Goal: Communication & Community: Answer question/provide support

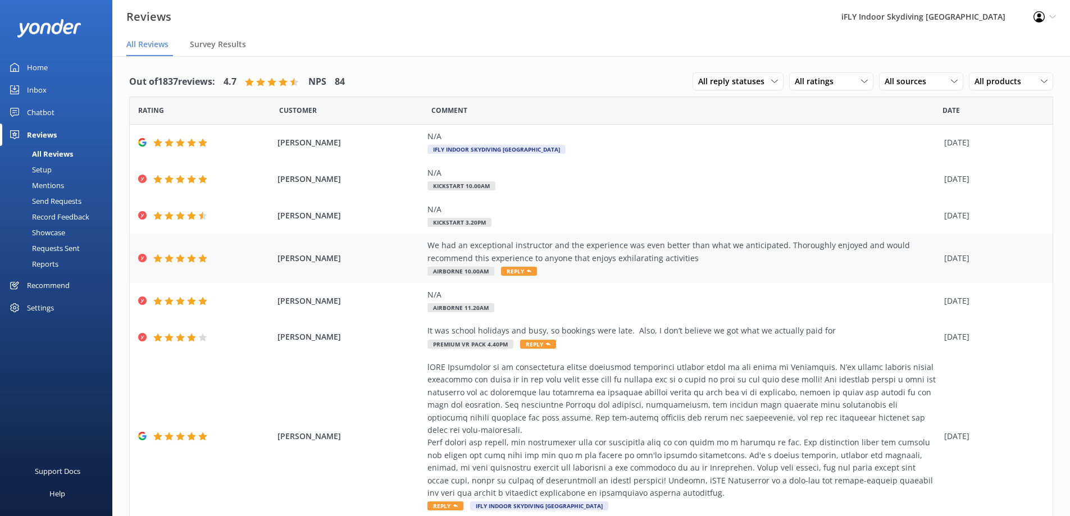
click at [621, 253] on div "We had an exceptional instructor and the experience was even better than what w…" at bounding box center [682, 251] width 511 height 25
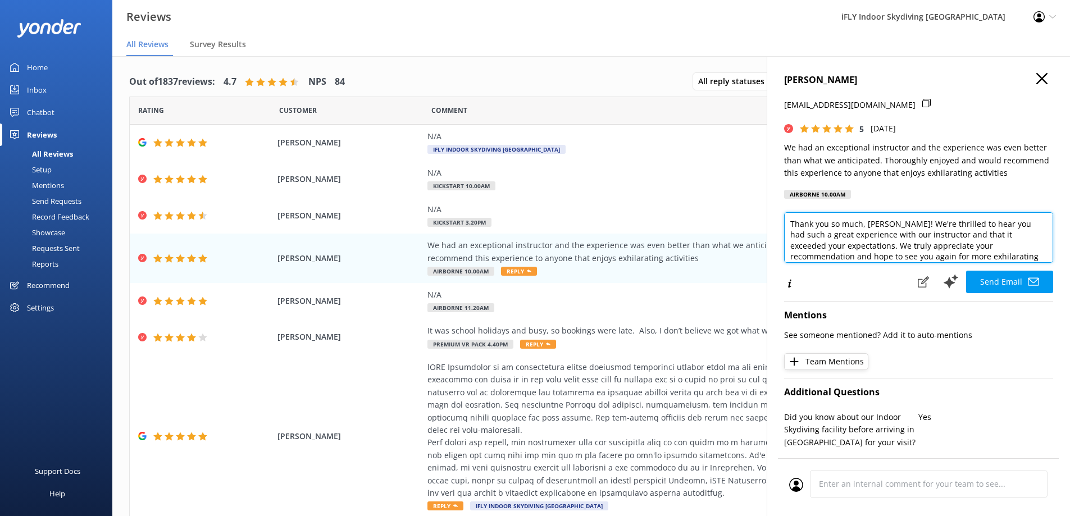
click at [913, 246] on textarea "Thank you so much, [PERSON_NAME]! We're thrilled to hear you had such a great e…" at bounding box center [918, 237] width 269 height 51
click at [957, 245] on textarea "Thank you so much, [PERSON_NAME]! We're thrilled to hear you had such a great e…" at bounding box center [918, 237] width 269 height 51
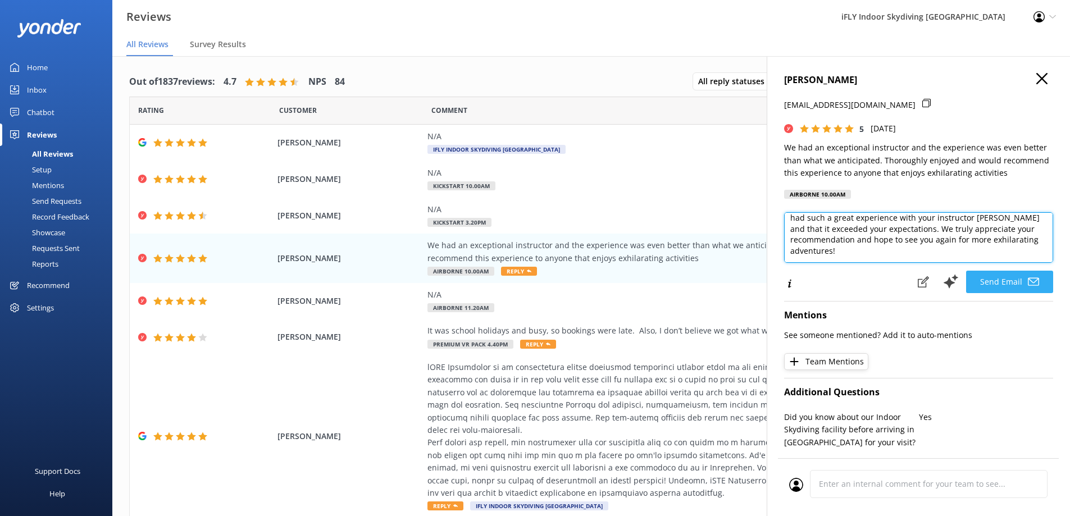
type textarea "Thank you so much, [PERSON_NAME]! We're thrilled to hear you had such a great e…"
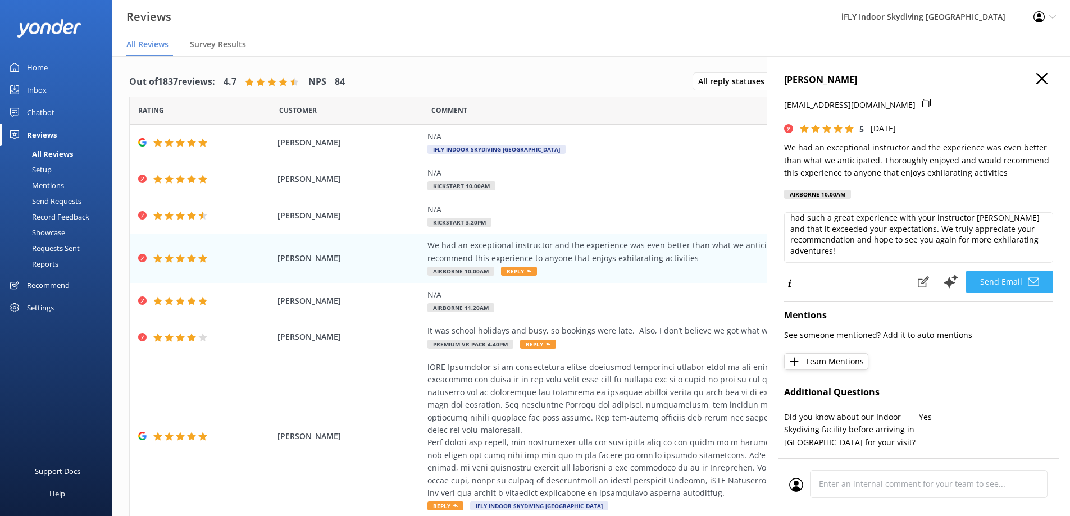
click at [1005, 293] on button "Send Email" at bounding box center [1009, 282] width 87 height 22
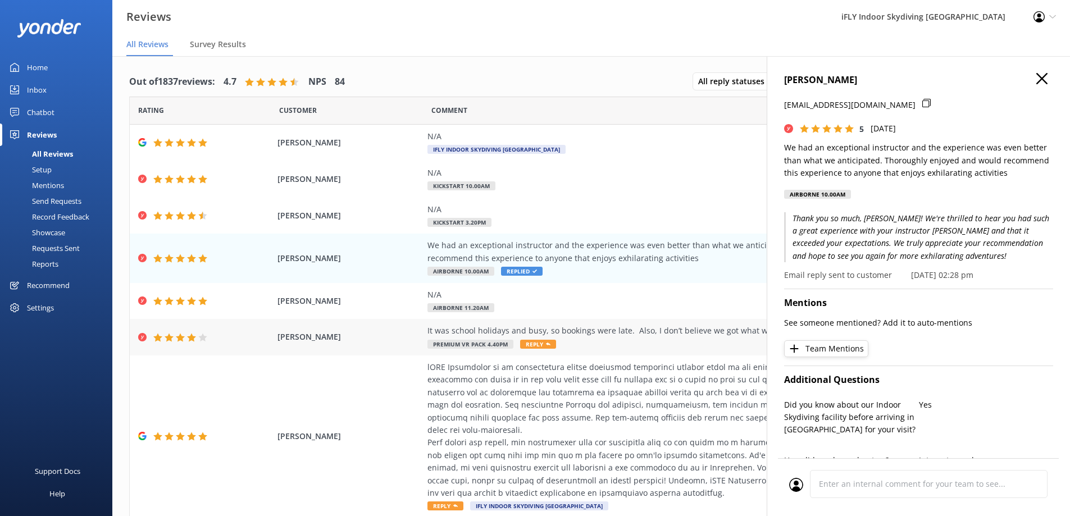
click at [637, 340] on div "It was school holidays and busy, so bookings were late. Also, I don’t believe w…" at bounding box center [682, 337] width 511 height 25
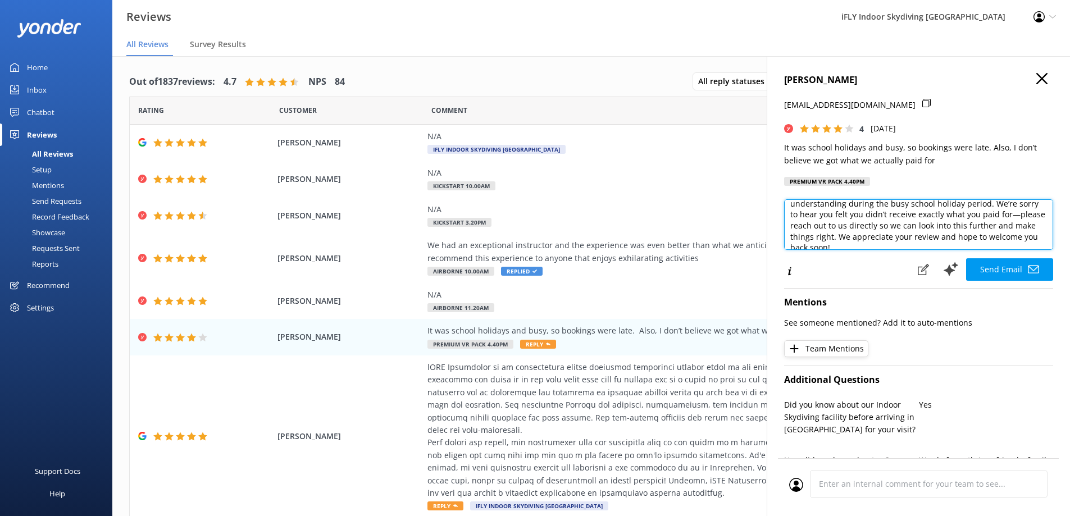
scroll to position [28, 0]
click at [808, 217] on textarea "Hi [PERSON_NAME], thank you for your feedback and for your understanding during…" at bounding box center [918, 224] width 269 height 51
paste textarea "I can confirm that [PERSON_NAME] received the full package, four flights in the…"
drag, startPoint x: 1013, startPoint y: 217, endPoint x: 919, endPoint y: 215, distance: 94.3
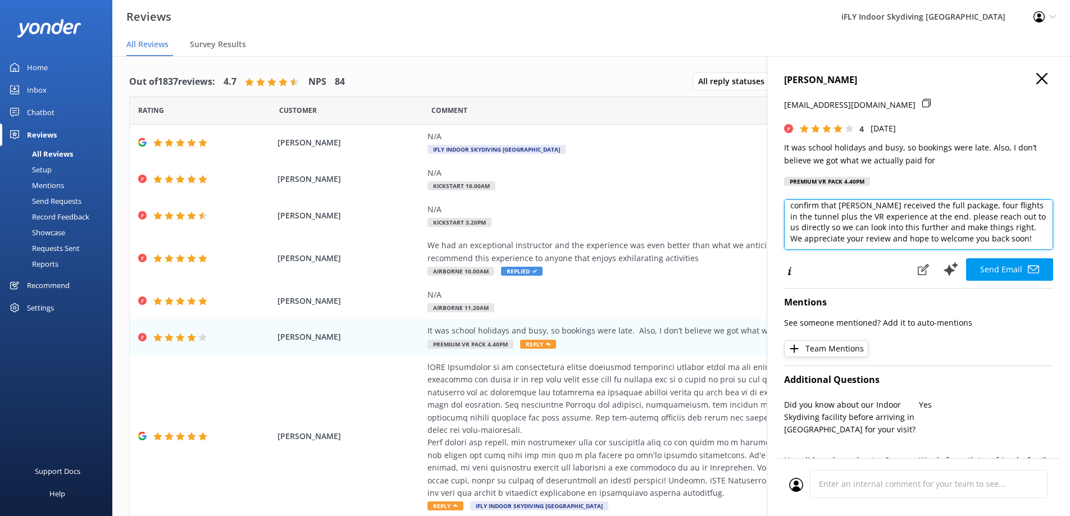
click at [919, 215] on textarea "Hi [PERSON_NAME], thank you for your feedback and for your understanding during…" at bounding box center [918, 224] width 269 height 51
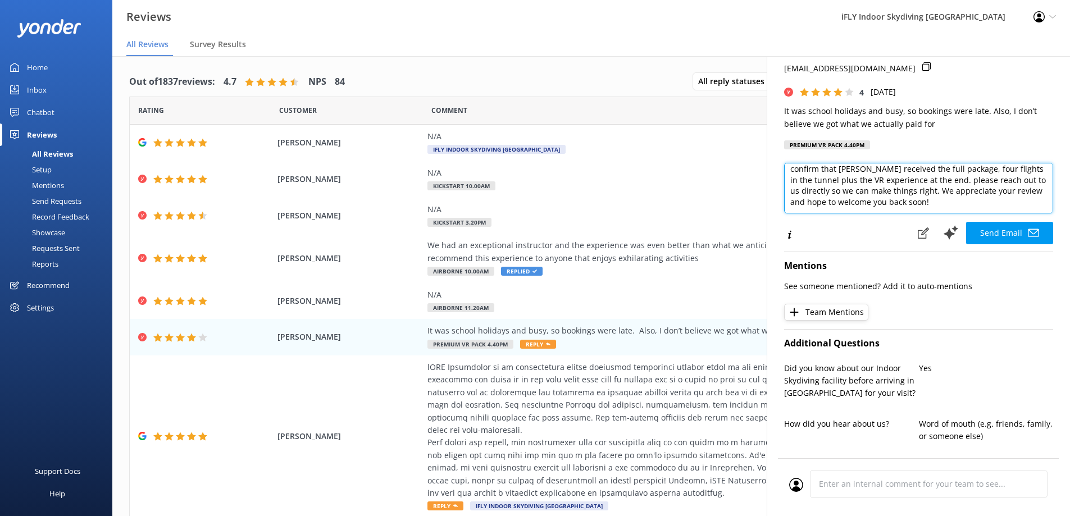
scroll to position [56, 0]
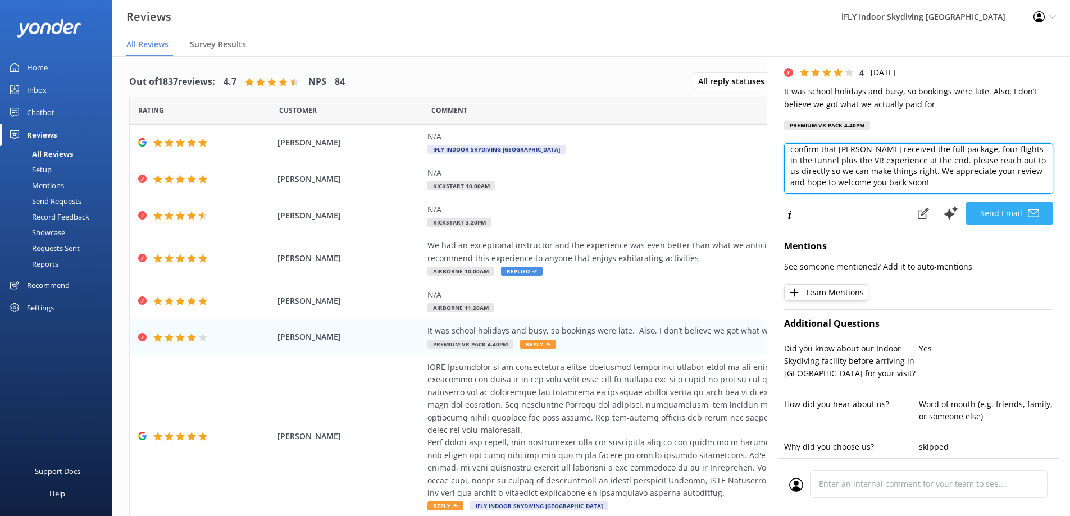
type textarea "Hi [PERSON_NAME], thank you for your feedback and for your understanding during…"
click at [1027, 215] on use at bounding box center [1032, 213] width 11 height 8
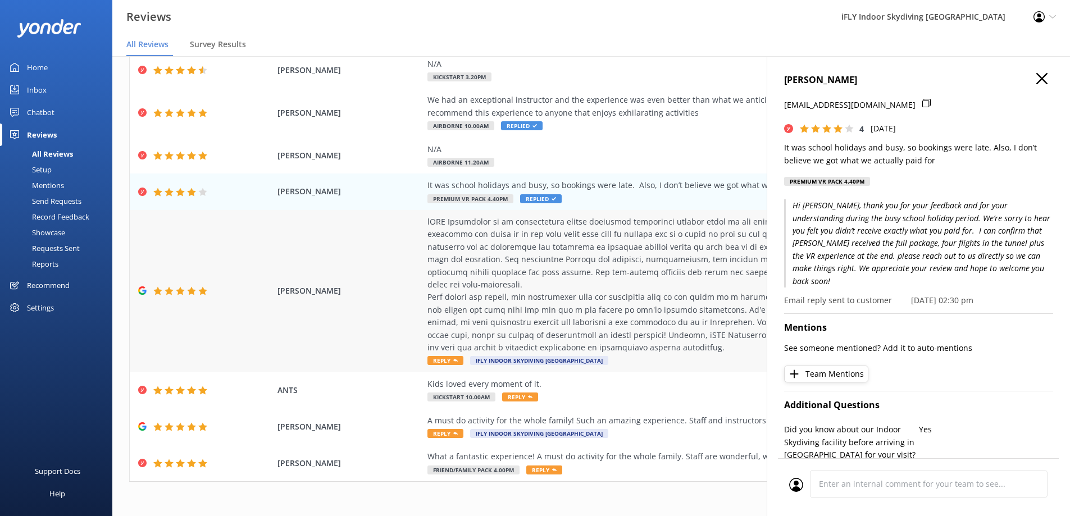
scroll to position [148, 0]
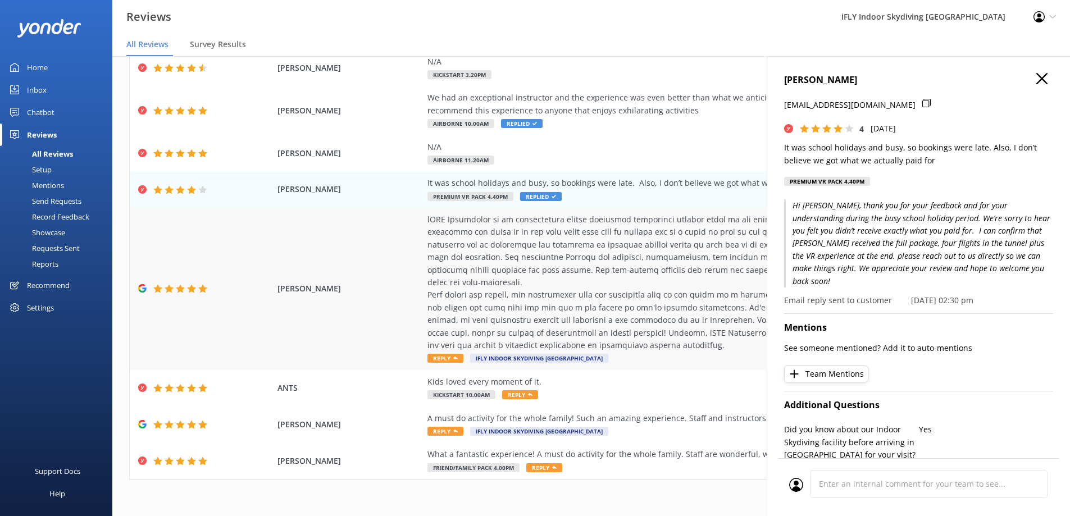
click at [590, 253] on div at bounding box center [682, 282] width 511 height 138
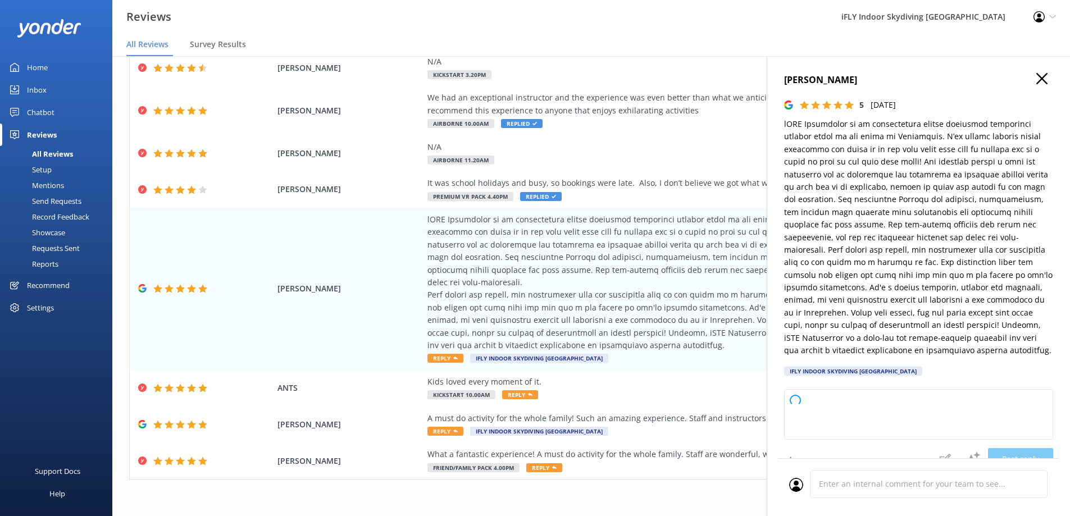
type textarea "Thank you so much for your fantastic review! We're thrilled to hear you had suc…"
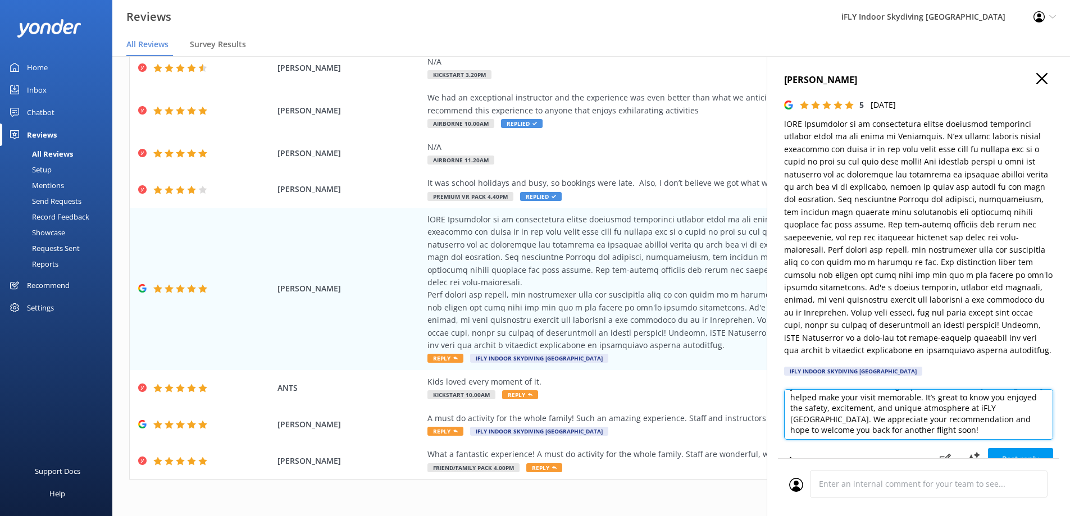
scroll to position [28, 0]
click at [981, 440] on textarea "Thank you so much for your fantastic review! We're thrilled to hear you had suc…" at bounding box center [918, 414] width 269 height 51
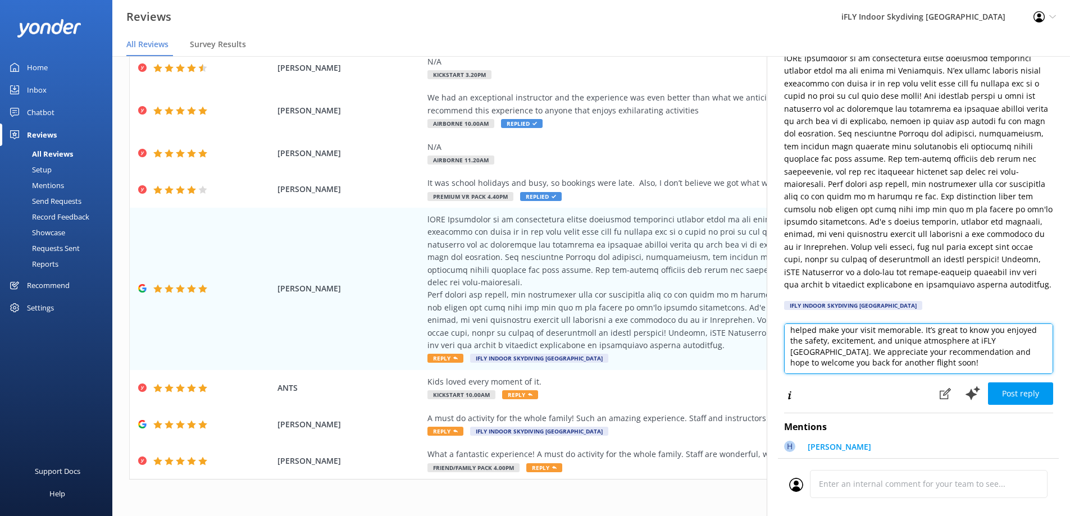
scroll to position [147, 0]
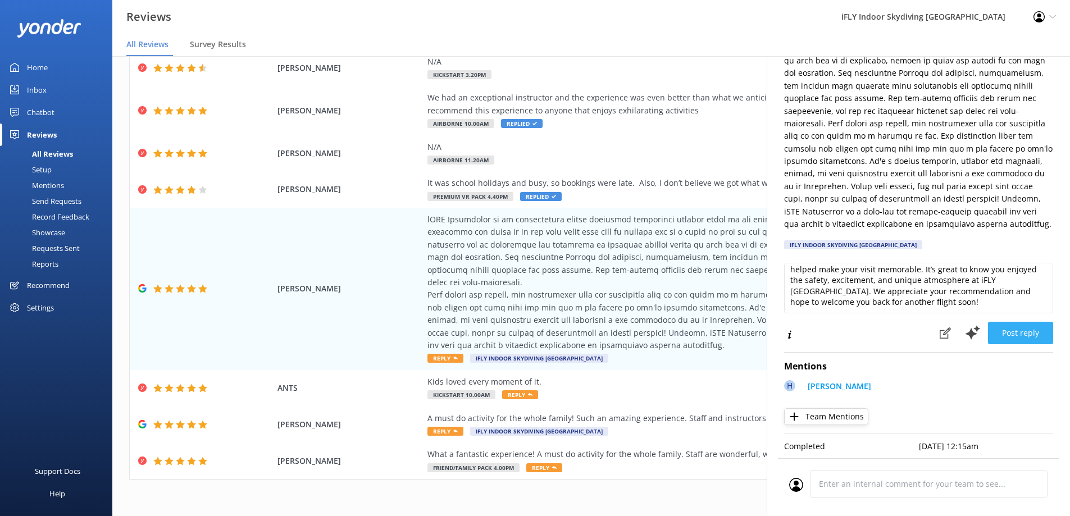
click at [1012, 322] on button "Post reply" at bounding box center [1020, 333] width 65 height 22
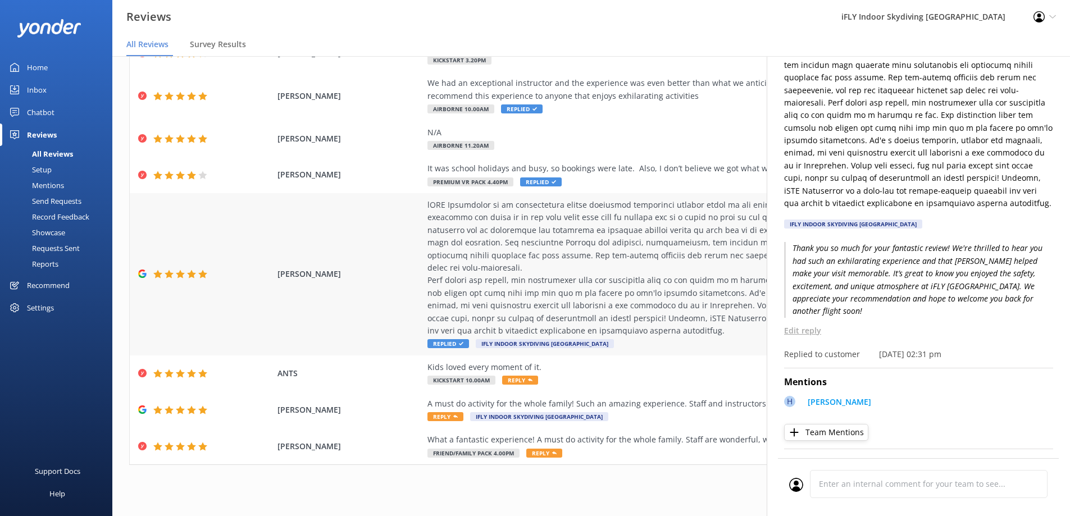
scroll to position [22, 0]
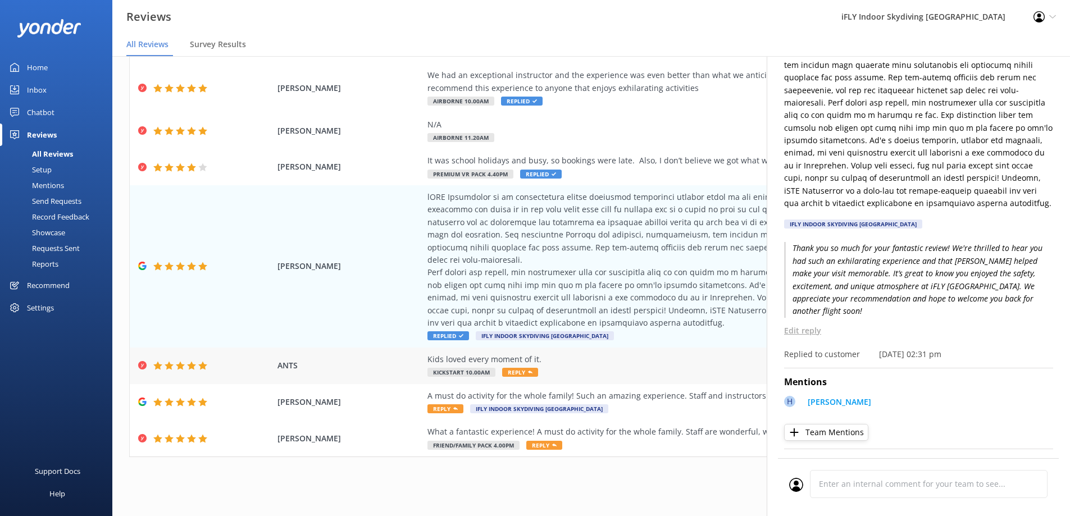
click at [592, 366] on div "Kids loved every moment of it. Kickstart 10.00am Reply" at bounding box center [682, 365] width 511 height 25
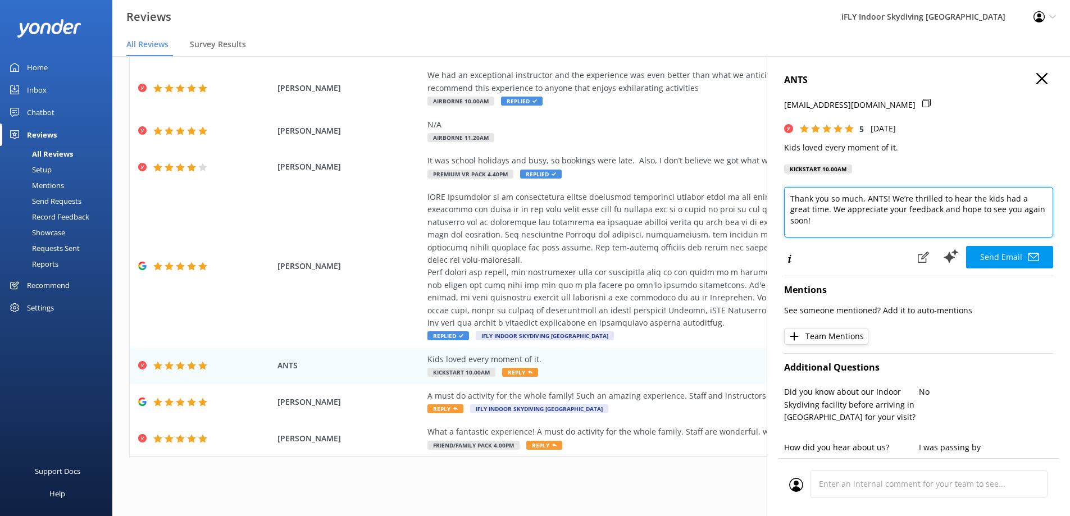
click at [887, 200] on textarea "Thank you so much, ANTS! We’re thrilled to hear the kids had a great time. We a…" at bounding box center [918, 212] width 269 height 51
click at [807, 222] on textarea "Thank you so much! We’re thrilled to hear the kids had a great time. We appreci…" at bounding box center [918, 212] width 269 height 51
type textarea "Thank you so much! We’re thrilled to hear the kids had a great time. We appreci…"
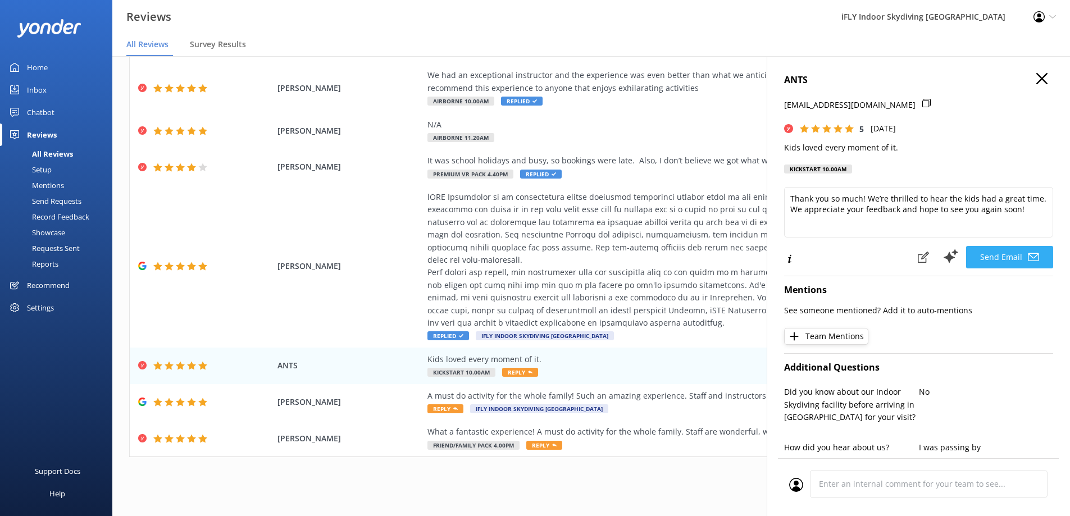
click at [1007, 263] on button "Send Email" at bounding box center [1009, 257] width 87 height 22
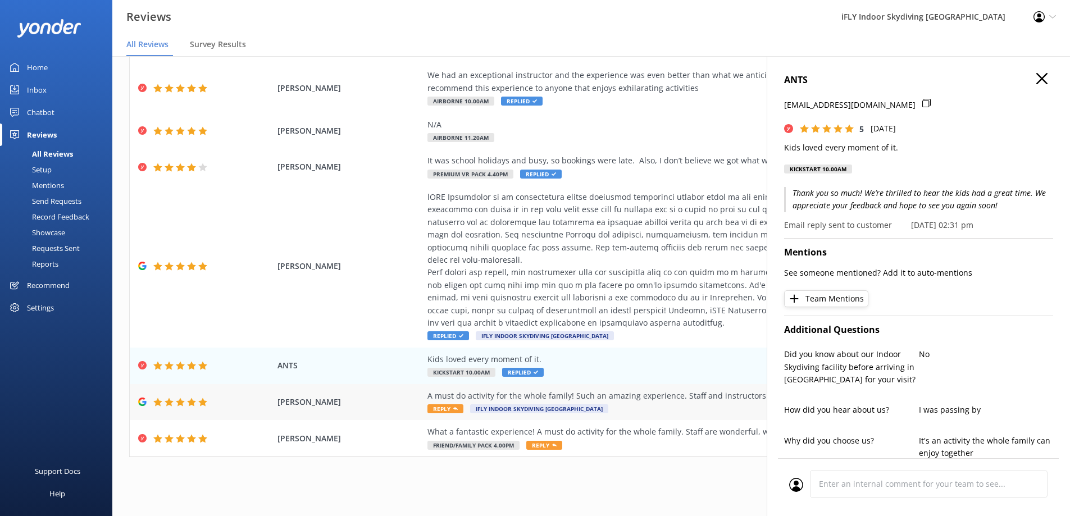
click at [678, 403] on div "A must do activity for the whole family! Such an amazing experience. Staff and …" at bounding box center [682, 402] width 511 height 25
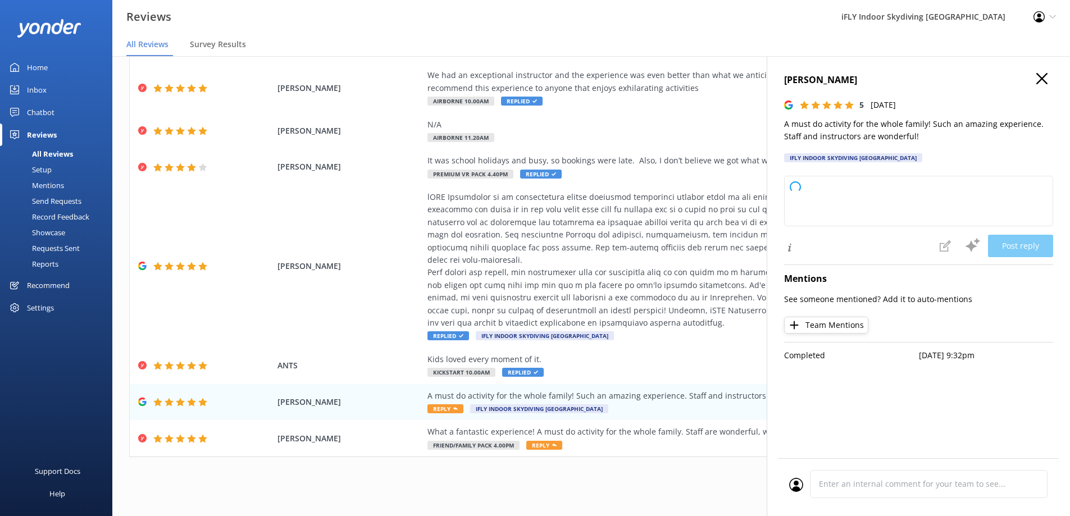
type textarea "Thank you so much for your wonderful review! We're thrilled to hear your family…"
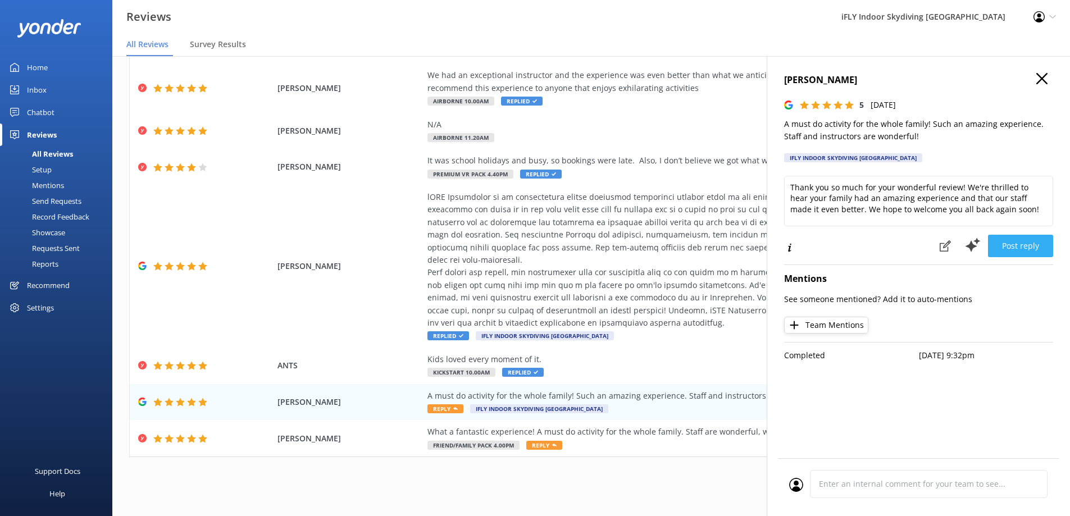
click at [1027, 248] on button "Post reply" at bounding box center [1020, 246] width 65 height 22
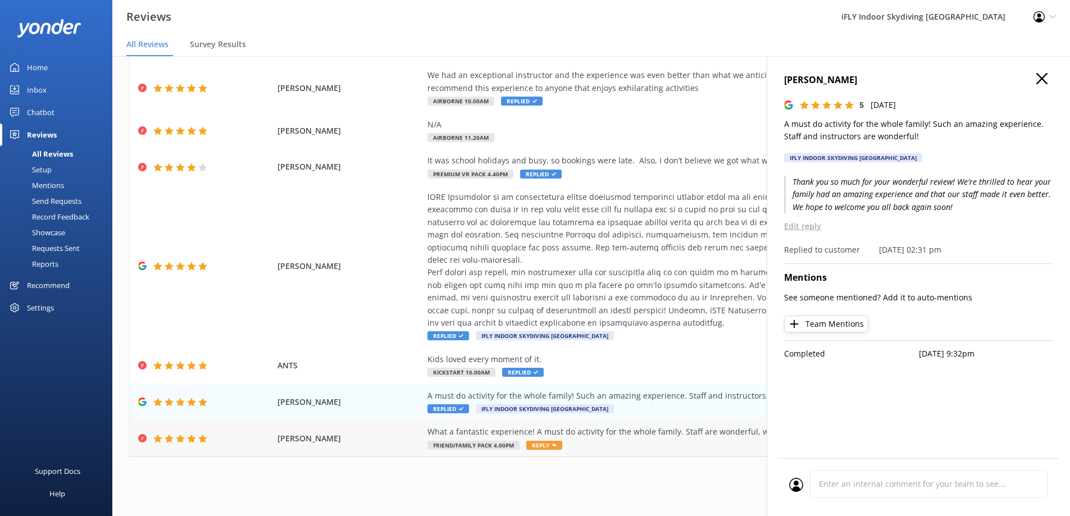
click at [600, 439] on div "What a fantastic experience! A must do activity for the whole family. Staff are…" at bounding box center [682, 438] width 511 height 25
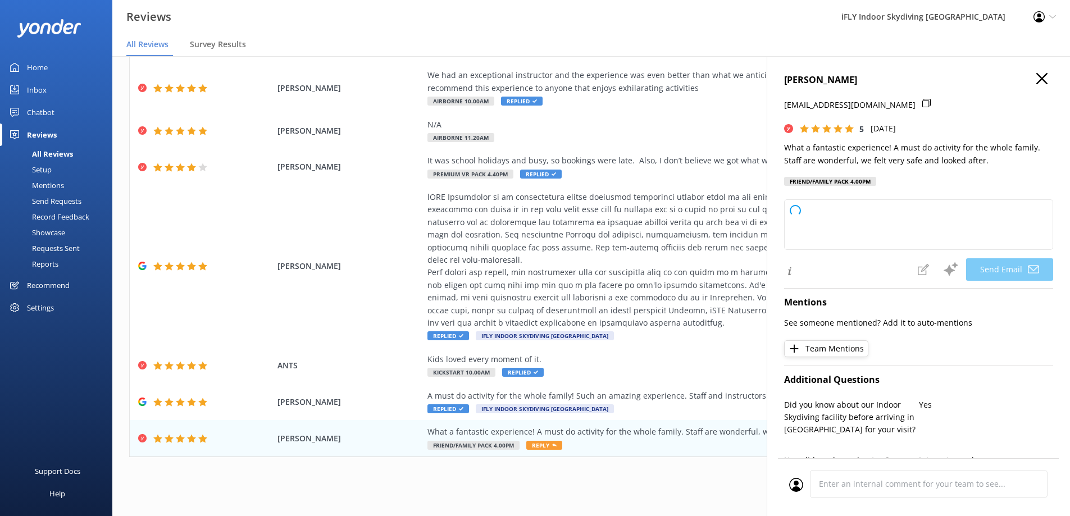
type textarea "Thank you so much, [PERSON_NAME]! We're thrilled to hear you and your family ha…"
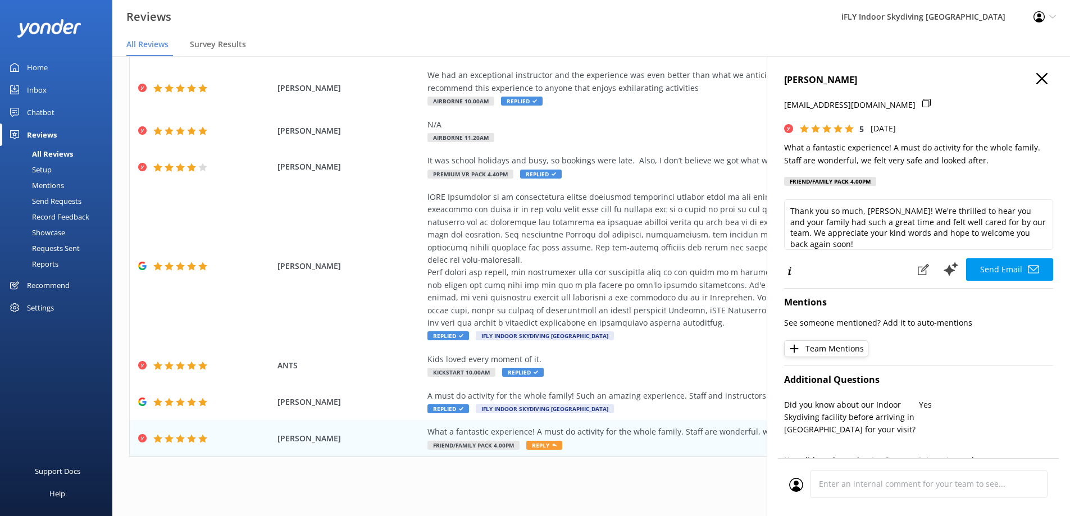
scroll to position [6, 0]
click at [1027, 272] on use at bounding box center [1032, 270] width 11 height 8
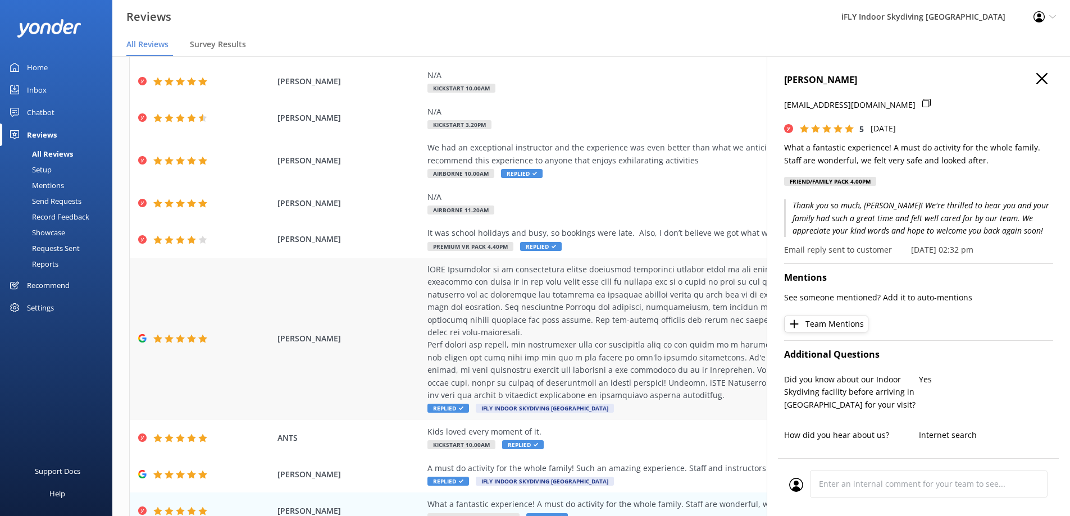
scroll to position [0, 0]
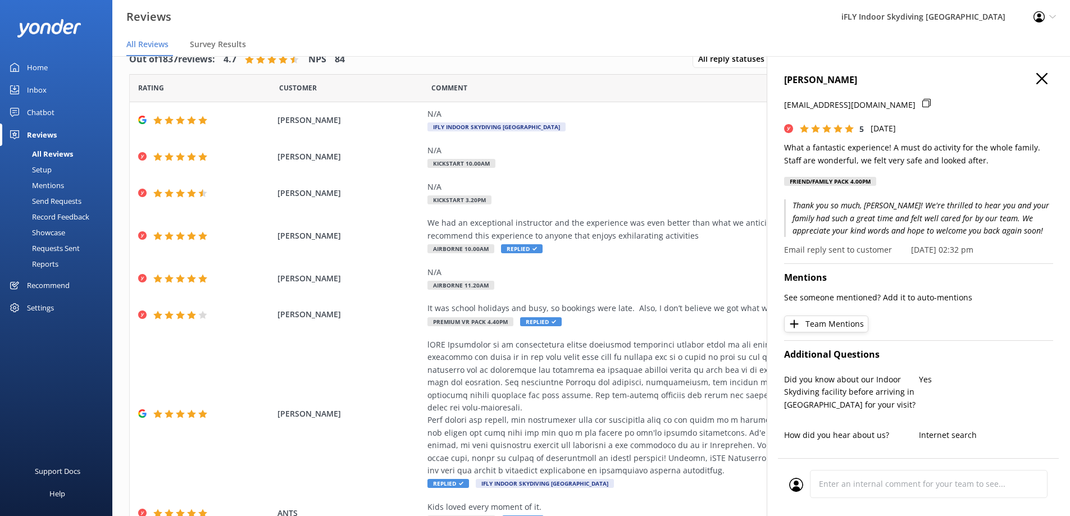
click at [1036, 83] on use "button" at bounding box center [1041, 78] width 11 height 11
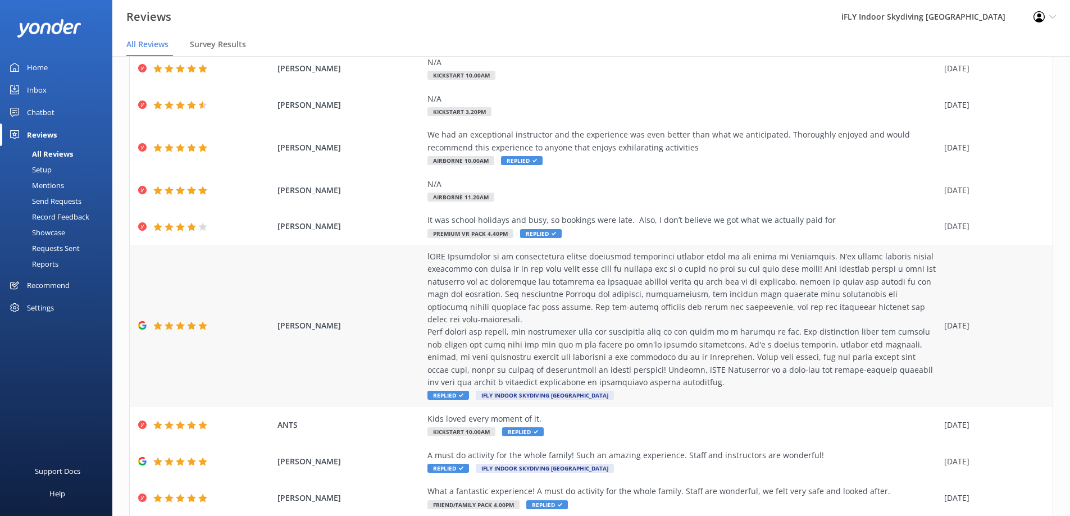
scroll to position [148, 0]
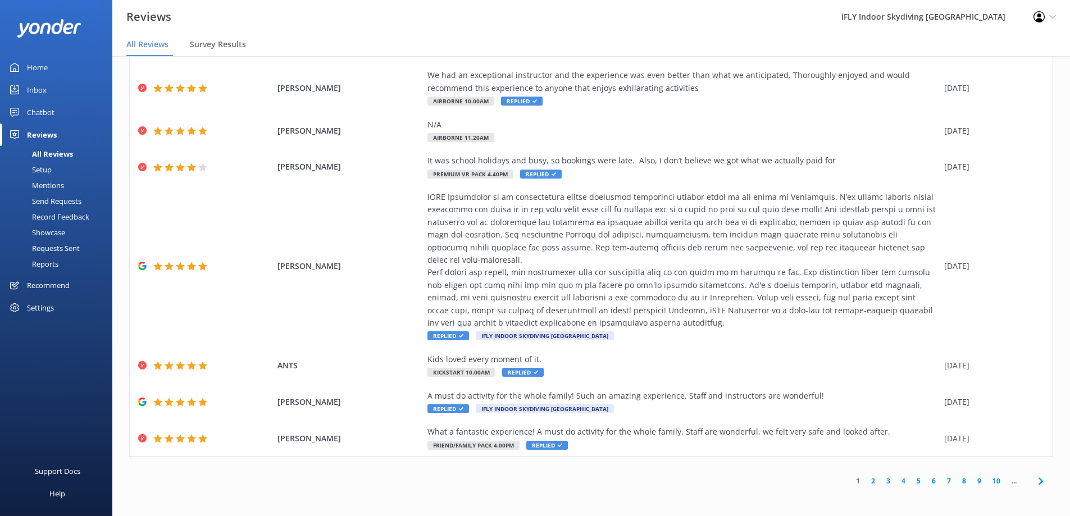
click at [866, 481] on link "2" at bounding box center [872, 481] width 15 height 11
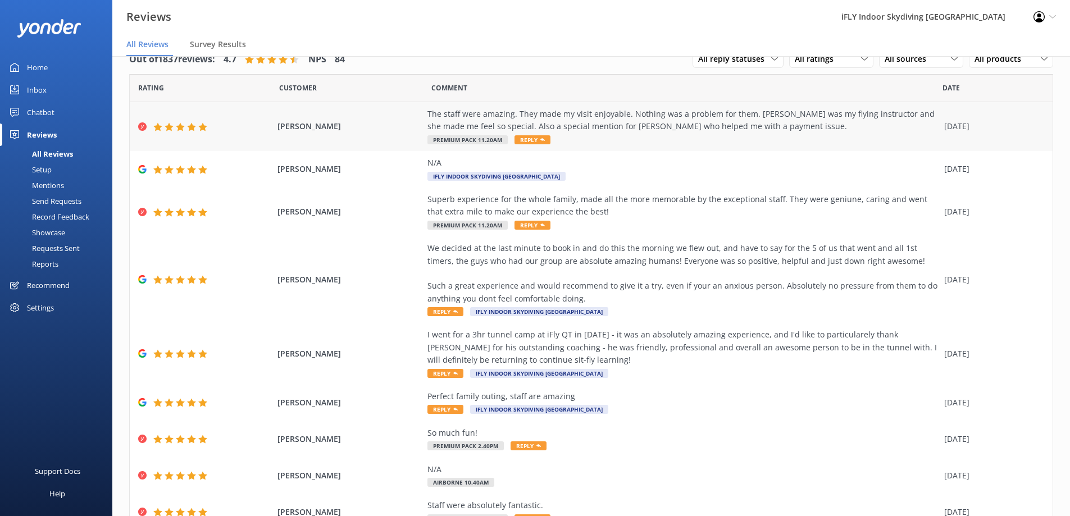
click at [828, 126] on div "The staff were amazing. They made my visit enjoyable. Nothing was a problem for…" at bounding box center [682, 120] width 511 height 25
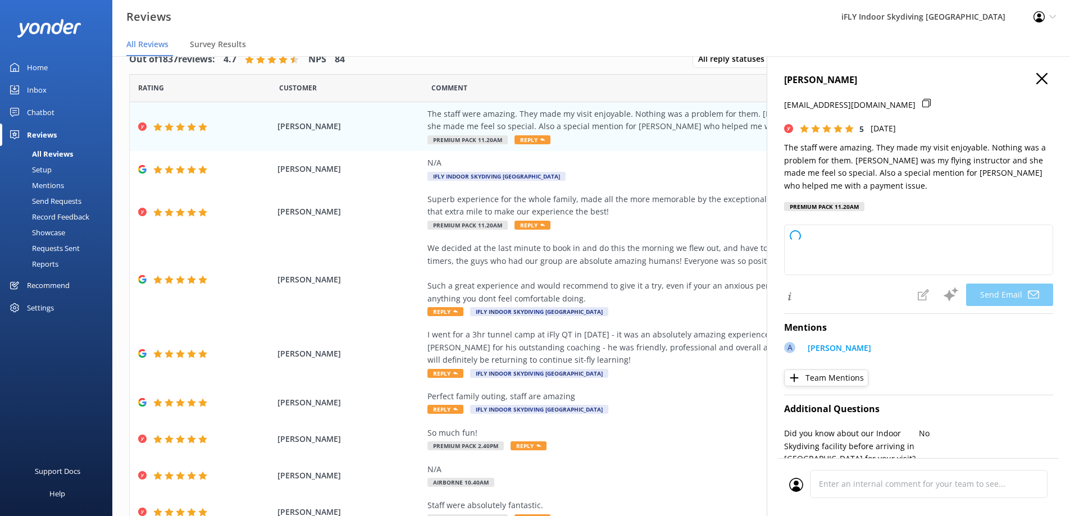
type textarea "Thank you so much, [PERSON_NAME]! We're thrilled to hear you had such a positiv…"
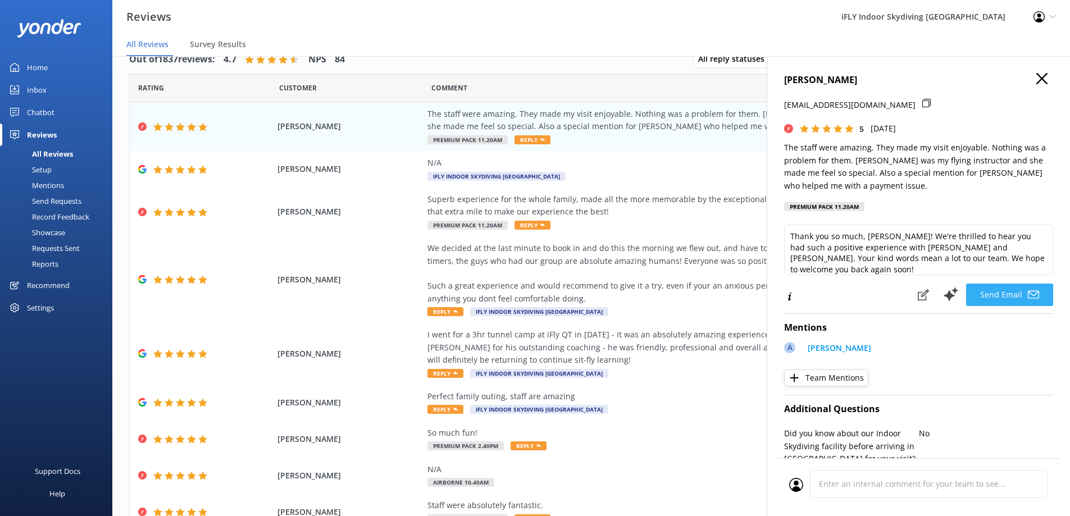
click at [1013, 295] on button "Send Email" at bounding box center [1009, 295] width 87 height 22
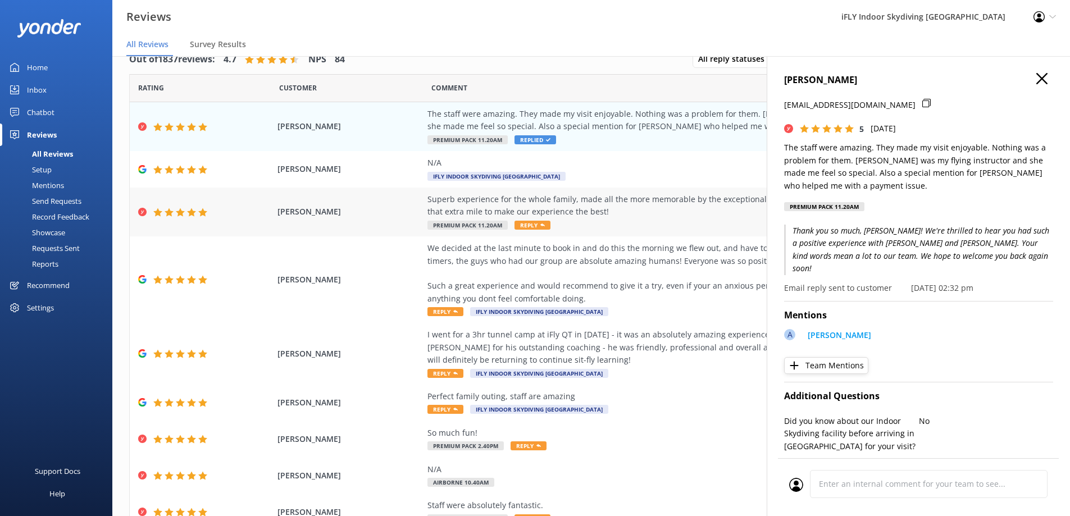
click at [617, 218] on div "Superb experience for the whole family, made all the more memorable by the exce…" at bounding box center [682, 212] width 511 height 38
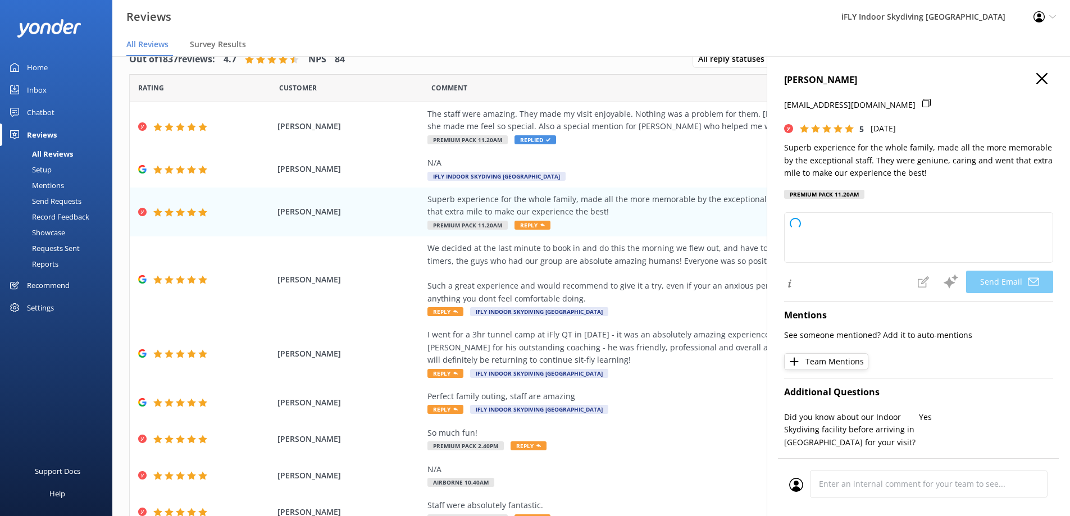
type textarea "Thank you so much, [PERSON_NAME]! We’re thrilled to hear your family had such a…"
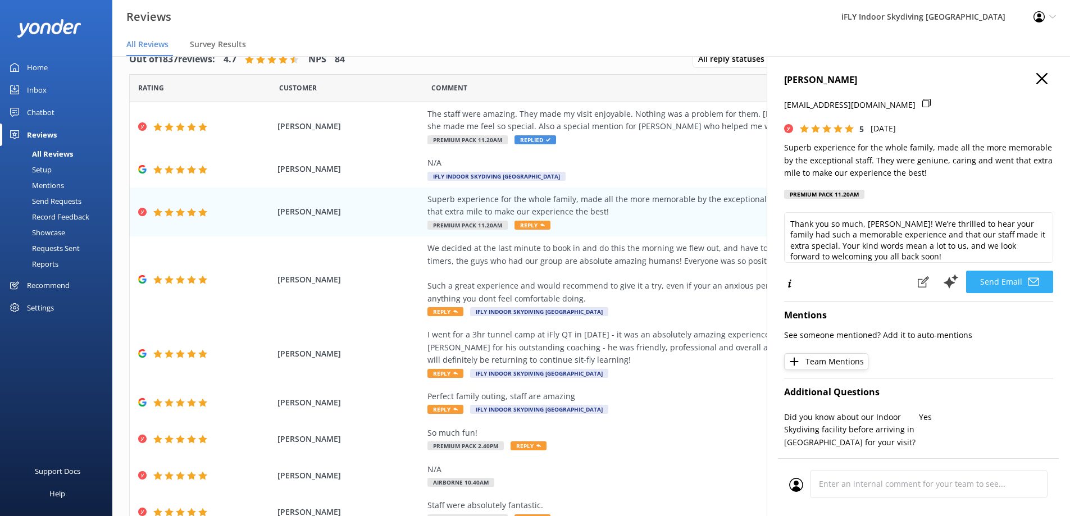
click at [1012, 281] on button "Send Email" at bounding box center [1009, 282] width 87 height 22
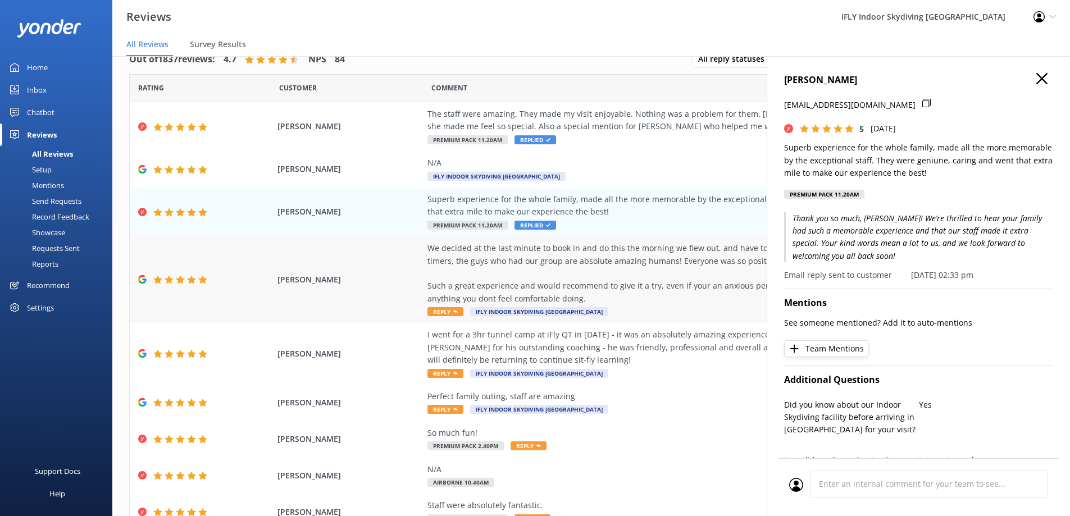
click at [457, 284] on div "We decided at the last minute to book in and do this the morning we flew out, a…" at bounding box center [682, 273] width 511 height 63
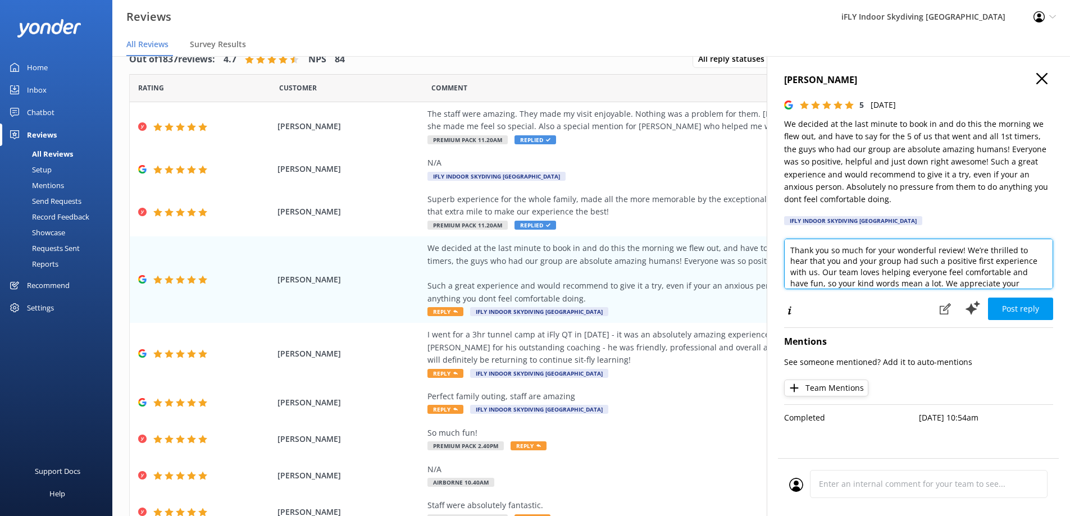
drag, startPoint x: 849, startPoint y: 279, endPoint x: 774, endPoint y: 189, distance: 117.2
click at [774, 189] on div "[PERSON_NAME] 5 [DATE] We decided at the last minute to book in and do this the…" at bounding box center [917, 314] width 303 height 516
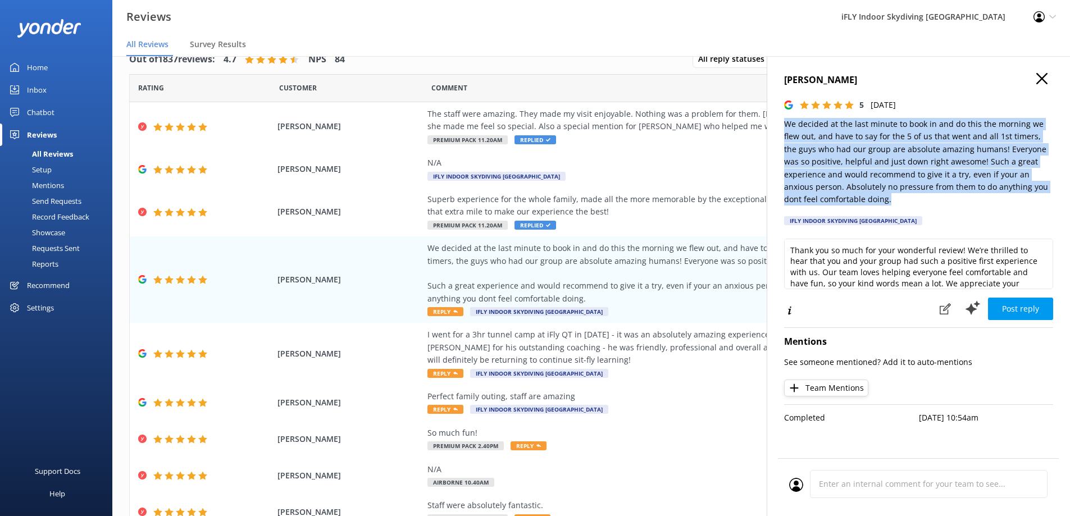
drag, startPoint x: 783, startPoint y: 123, endPoint x: 926, endPoint y: 205, distance: 165.3
click at [926, 205] on div "[PERSON_NAME] 5 [DATE] We decided at the last minute to book in and do this the…" at bounding box center [917, 314] width 303 height 516
copy p "We decided at the last minute to book in and do this the morning we flew out, a…"
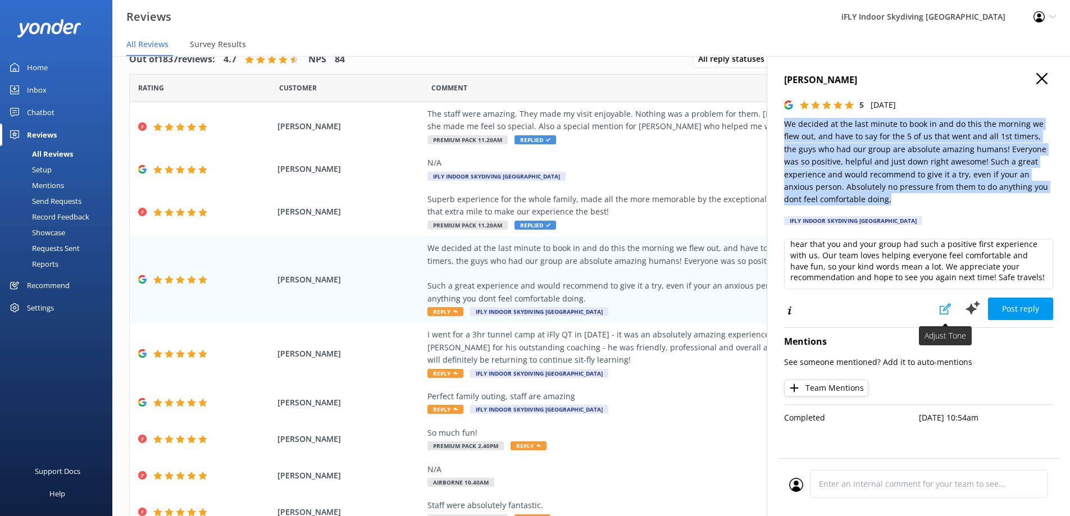
click at [944, 306] on use at bounding box center [944, 308] width 11 height 11
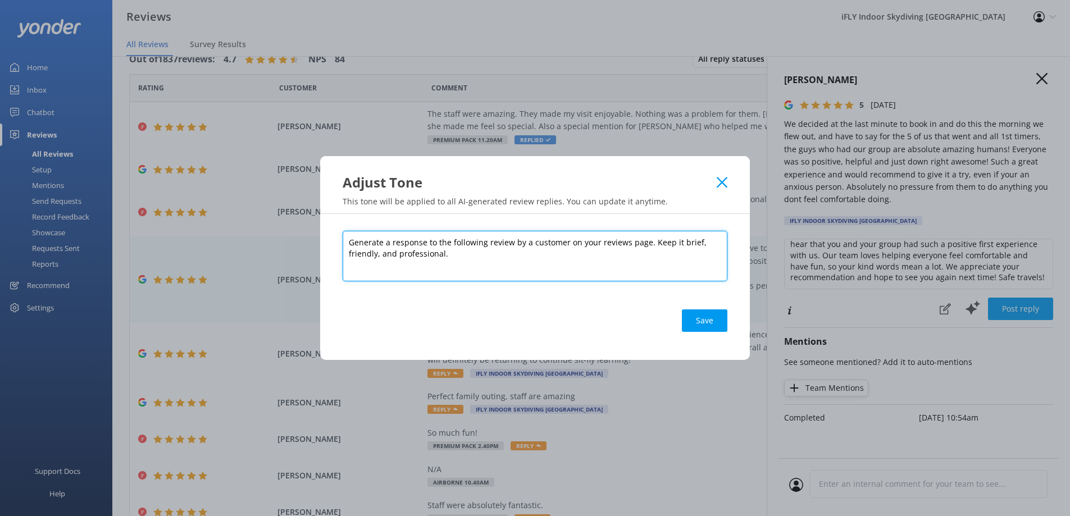
drag, startPoint x: 483, startPoint y: 256, endPoint x: 338, endPoint y: 232, distance: 146.9
click at [338, 232] on div "Generate a response to the following review by a customer on your reviews page.…" at bounding box center [535, 287] width 430 height 146
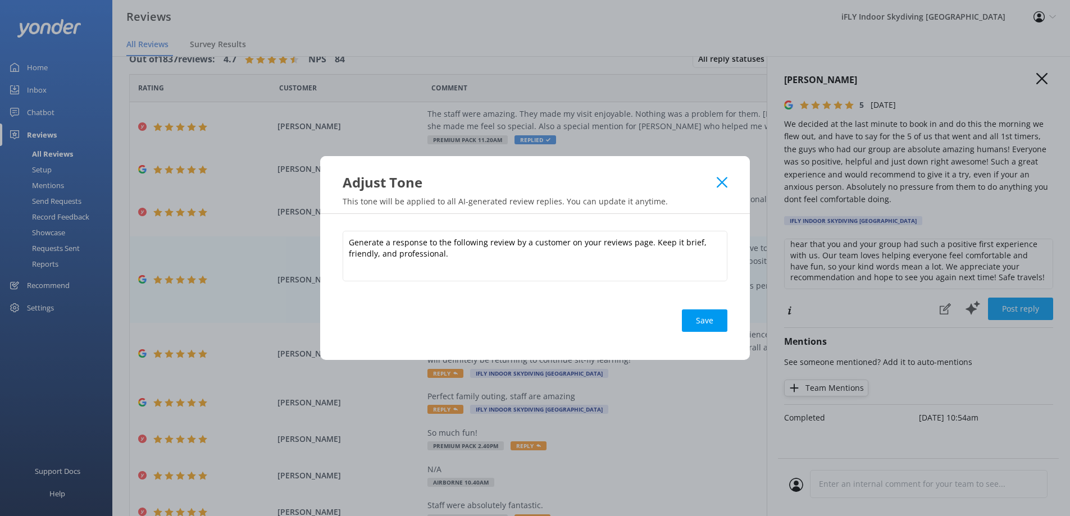
click at [724, 179] on icon at bounding box center [721, 182] width 11 height 11
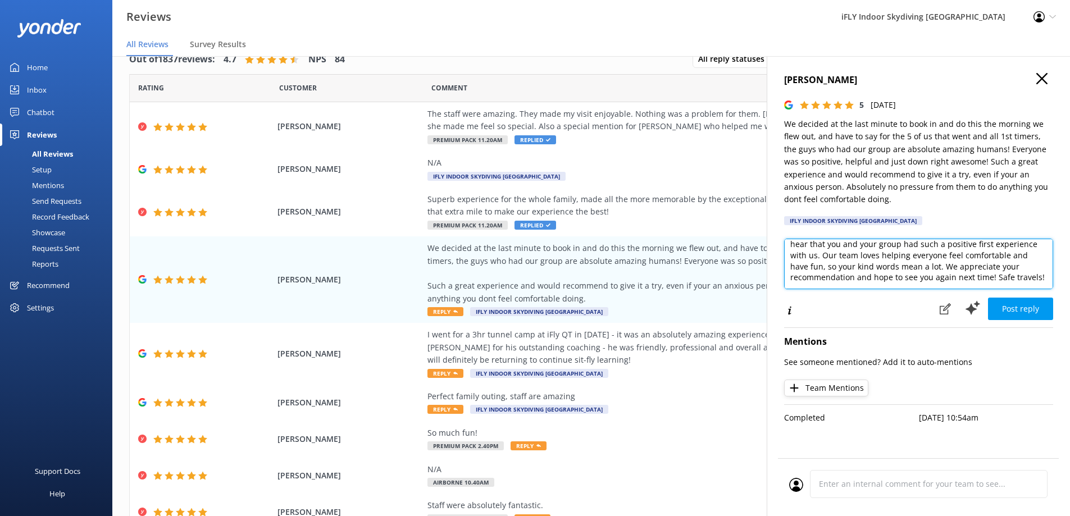
scroll to position [0, 0]
drag, startPoint x: 840, startPoint y: 277, endPoint x: 770, endPoint y: 211, distance: 96.1
click at [770, 211] on div "[PERSON_NAME] 5 [DATE] We decided at the last minute to book in and do this the…" at bounding box center [917, 314] width 303 height 516
paste textarea "thank you so much for sharing! We’re thrilled you decided to squeeze us in befo…"
click at [790, 248] on textarea "thank you so much for sharing! We’re thrilled you decided to squeeze us in befo…" at bounding box center [918, 264] width 269 height 51
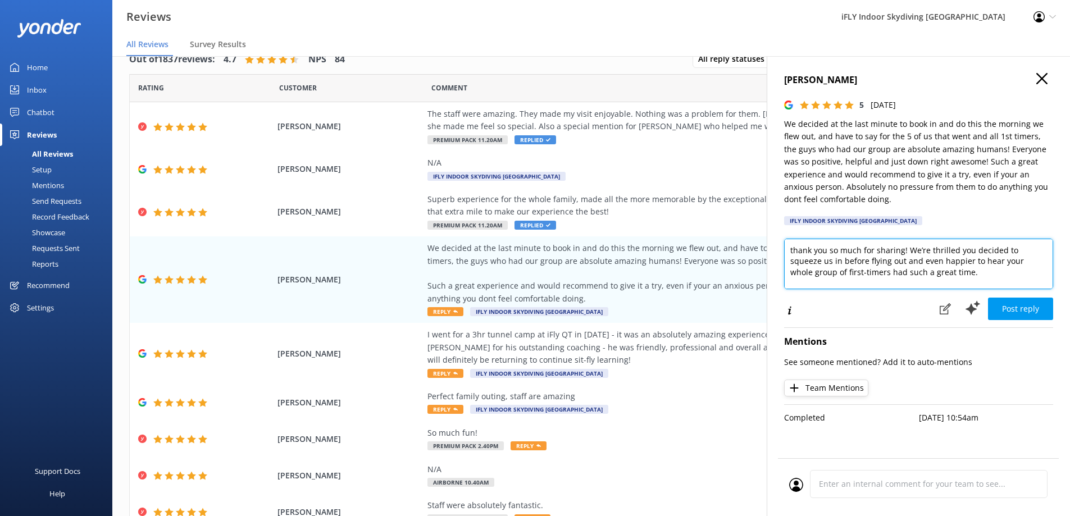
click at [902, 246] on textarea "thank you so much for sharing! We’re thrilled you decided to squeeze us in befo…" at bounding box center [918, 264] width 269 height 51
click at [903, 246] on textarea "thank you so much for sharing! We’re thrilled you decided to squeeze us in befo…" at bounding box center [918, 264] width 269 height 51
click at [903, 250] on textarea "thank you so much for sharing! We’re thrilled you decided to squeeze us in befo…" at bounding box center [918, 264] width 269 height 51
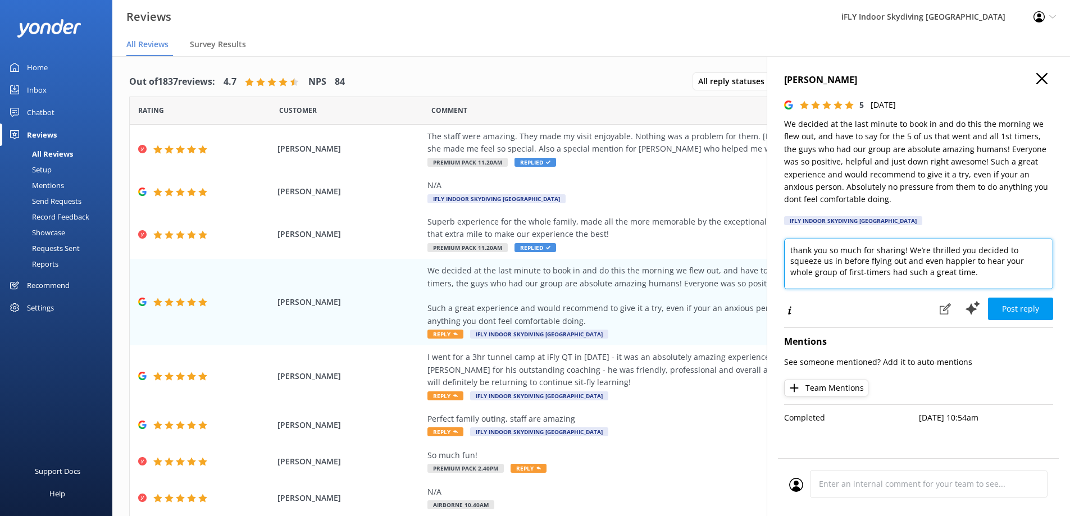
click at [791, 248] on textarea "thank you so much for sharing! We’re thrilled you decided to squeeze us in befo…" at bounding box center [918, 264] width 269 height 51
drag, startPoint x: 889, startPoint y: 271, endPoint x: 839, endPoint y: 271, distance: 50.0
click at [839, 271] on textarea "Thank you so much for sharing! We’re thrilled you decided to squeeze us in befo…" at bounding box center [918, 264] width 269 height 51
click at [981, 253] on textarea "Thank you so much for sharing! We’re thrilled you decided to squeeze us in befo…" at bounding box center [918, 264] width 269 height 51
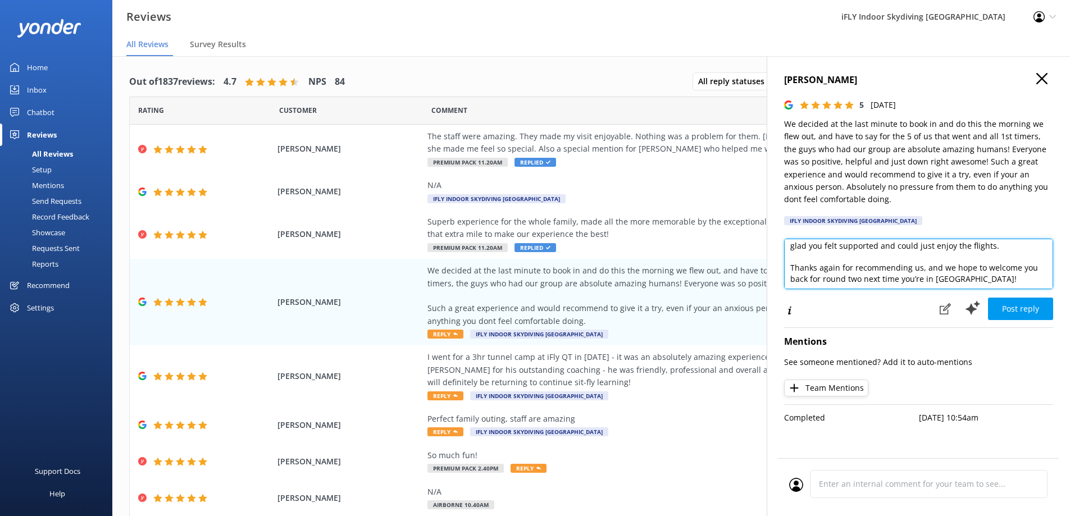
scroll to position [83, 0]
type textarea "Thank you so much for sharing! We’re thrilled you decided to squeeze us in befo…"
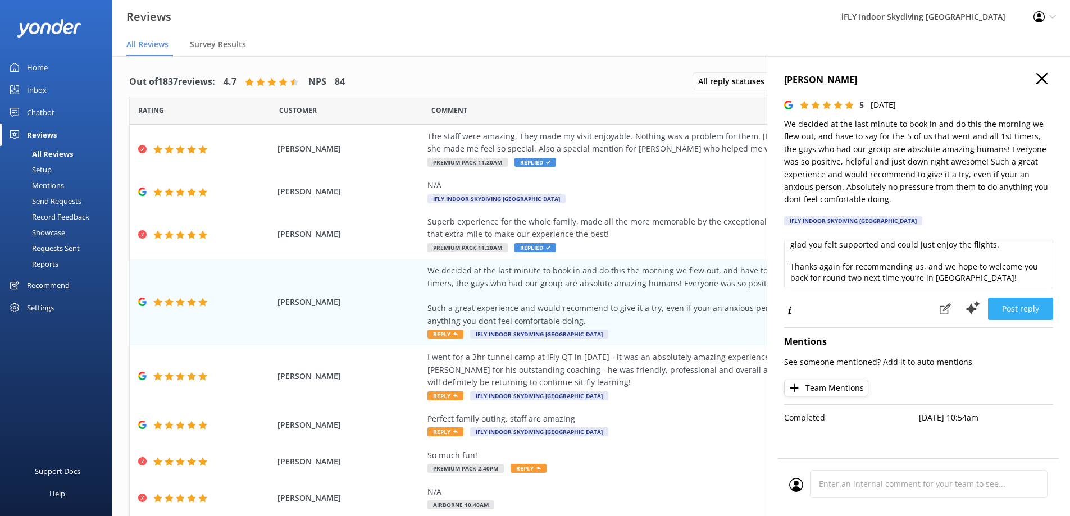
click at [1031, 312] on button "Post reply" at bounding box center [1020, 309] width 65 height 22
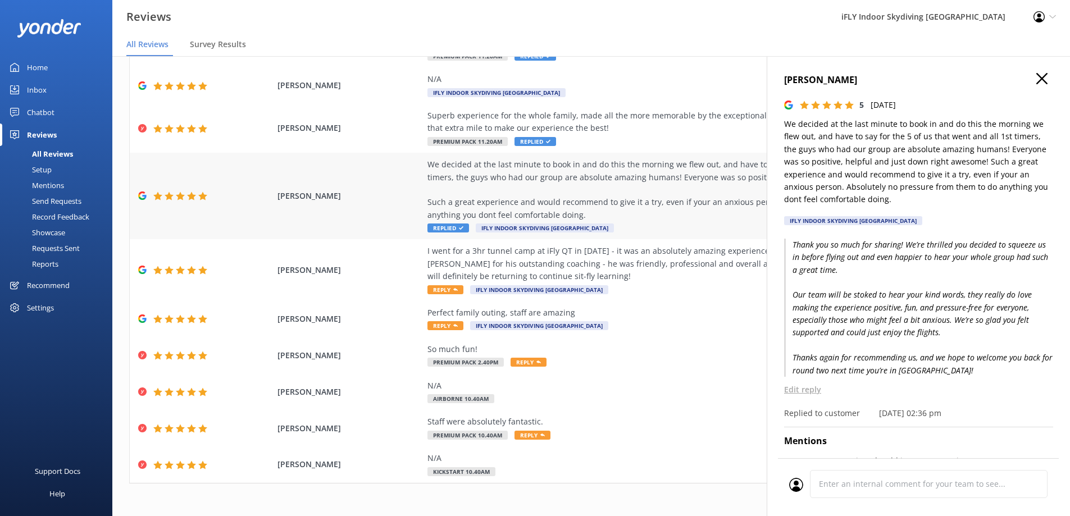
scroll to position [110, 0]
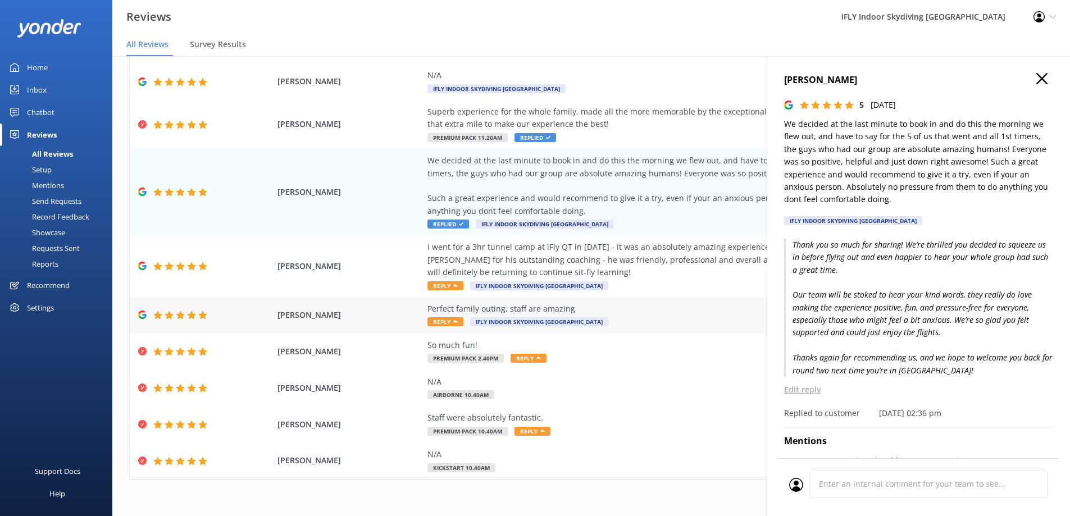
click at [515, 307] on div "Perfect family outing, staff are amazing" at bounding box center [682, 309] width 511 height 12
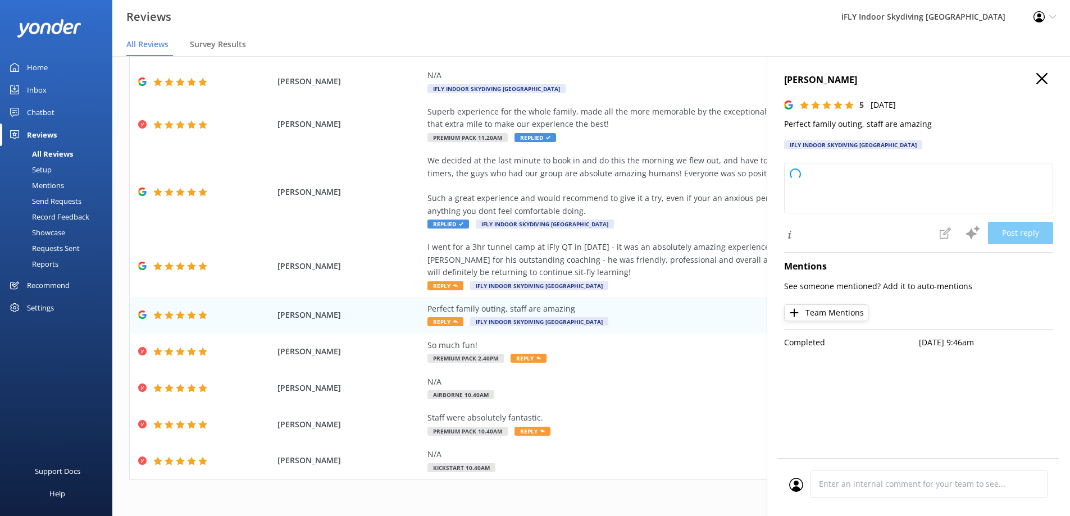
type textarea "Thank you so much for your wonderful review! We're delighted you and your famil…"
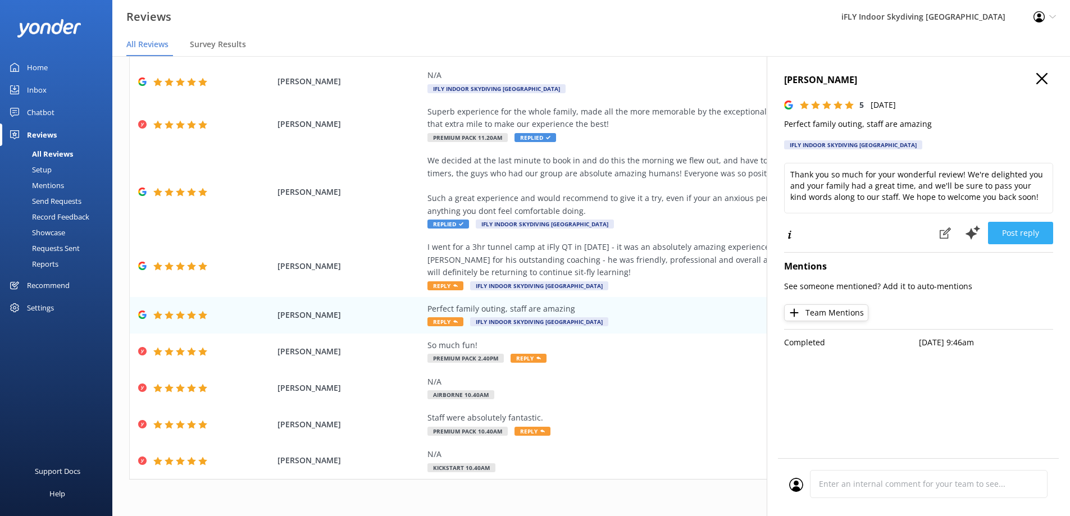
click at [1034, 233] on button "Post reply" at bounding box center [1020, 233] width 65 height 22
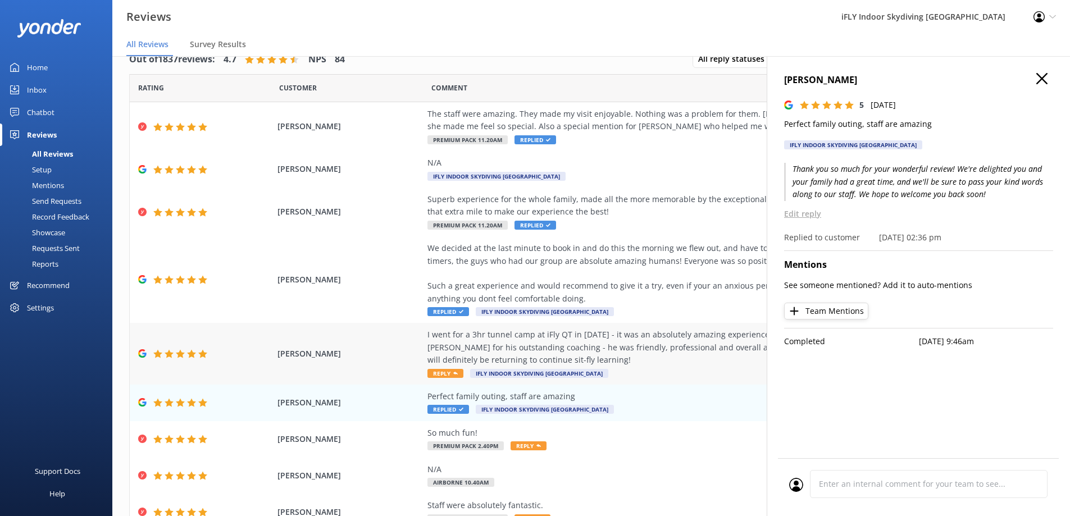
scroll to position [0, 0]
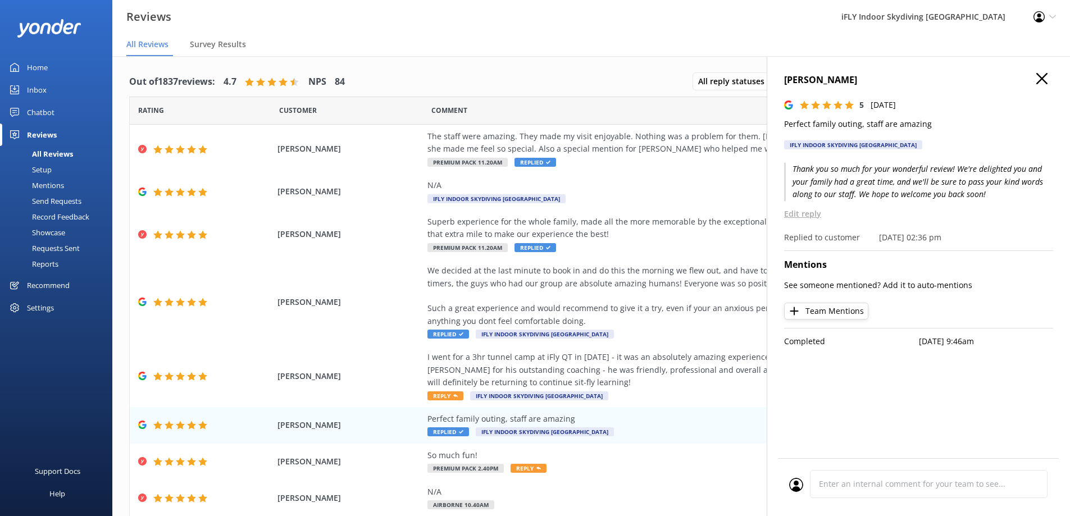
click at [1040, 77] on use "button" at bounding box center [1041, 78] width 11 height 11
